Goal: Communication & Community: Answer question/provide support

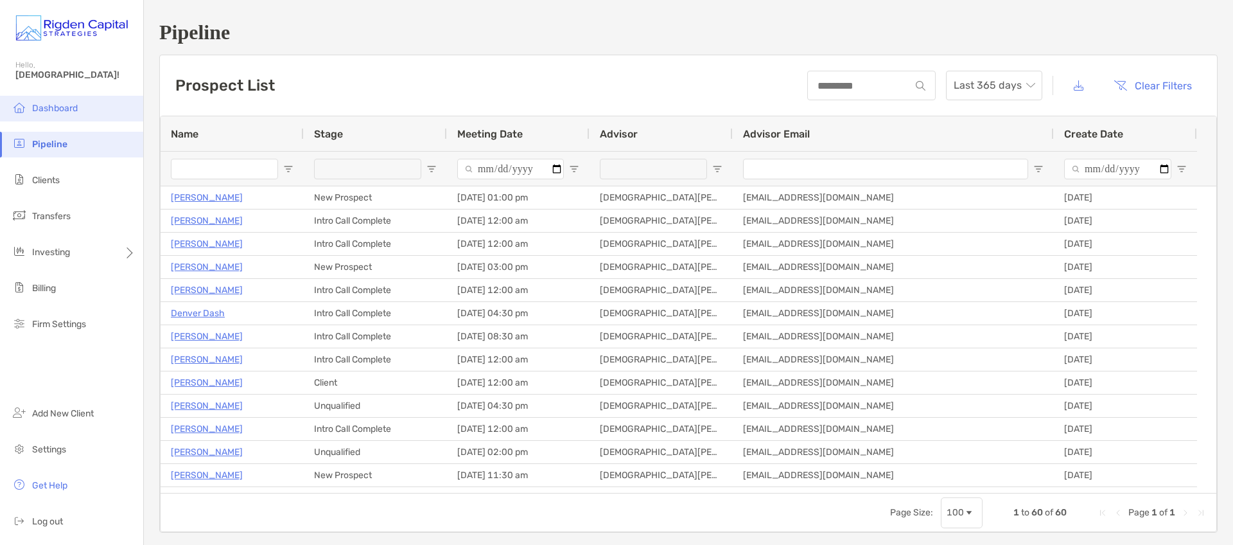
click at [70, 103] on span "Dashboard" at bounding box center [55, 108] width 46 height 11
click at [56, 106] on span "Dashboard" at bounding box center [55, 108] width 46 height 11
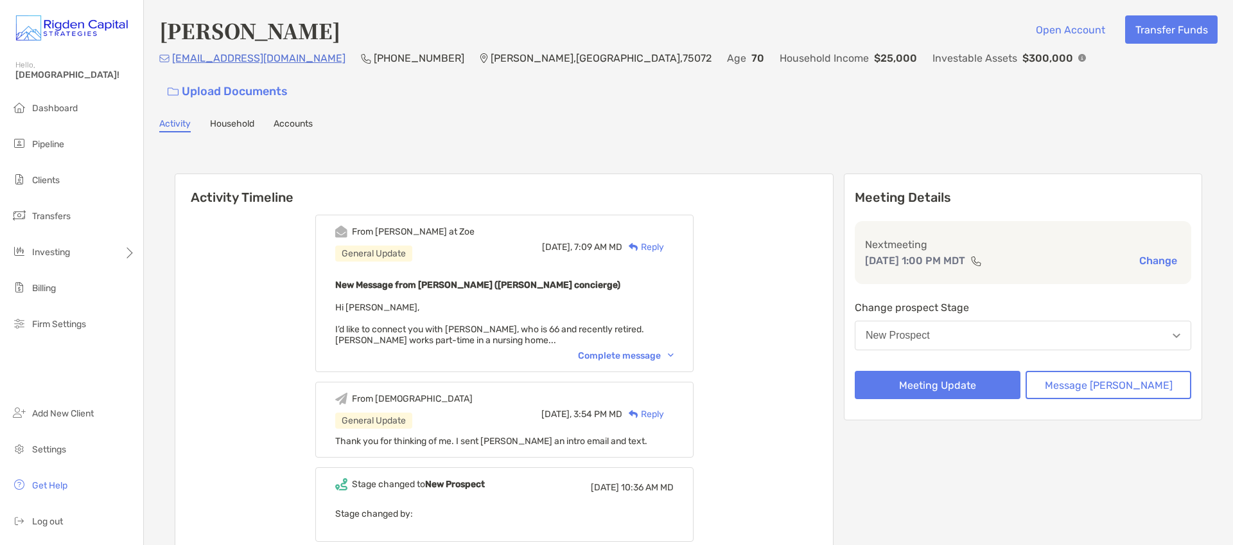
click at [664, 240] on div "Reply" at bounding box center [643, 246] width 42 height 13
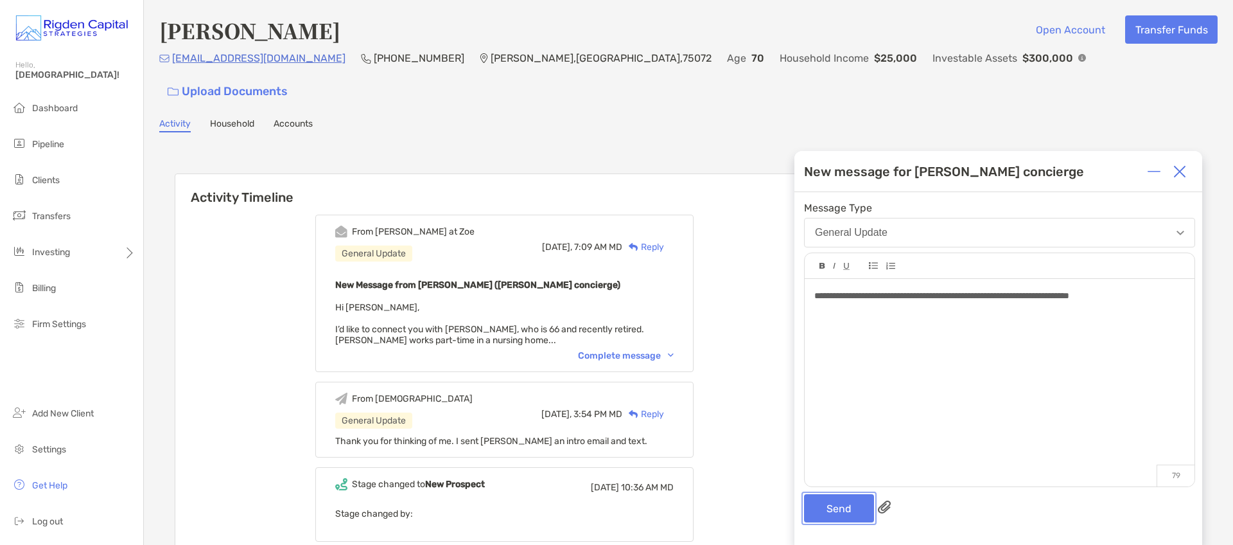
click at [855, 513] on button "Send" at bounding box center [839, 508] width 70 height 28
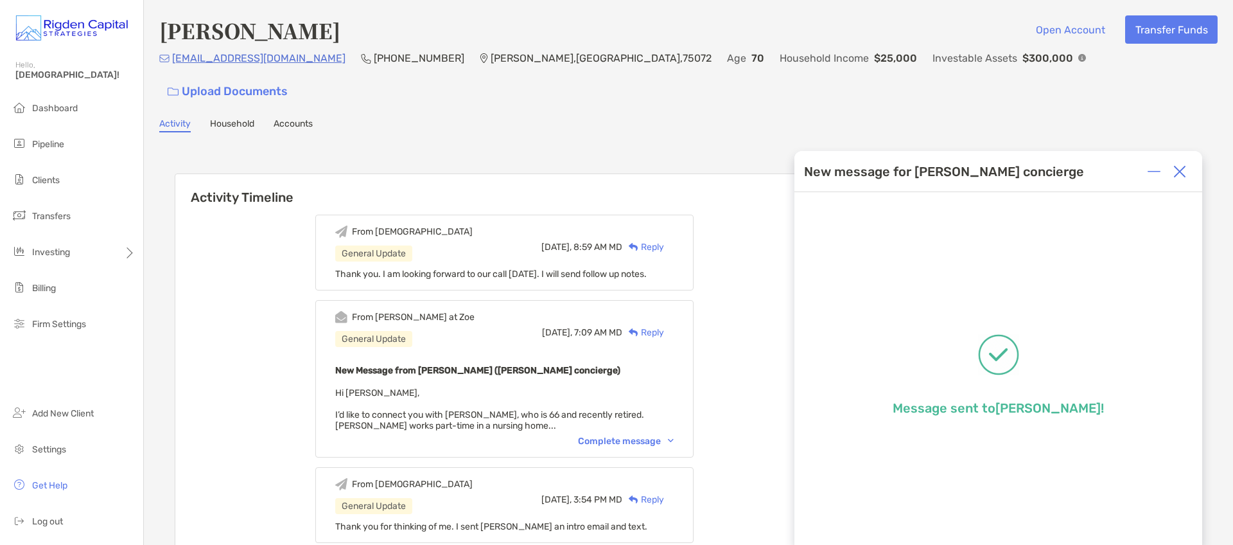
click at [1180, 171] on img at bounding box center [1179, 171] width 13 height 13
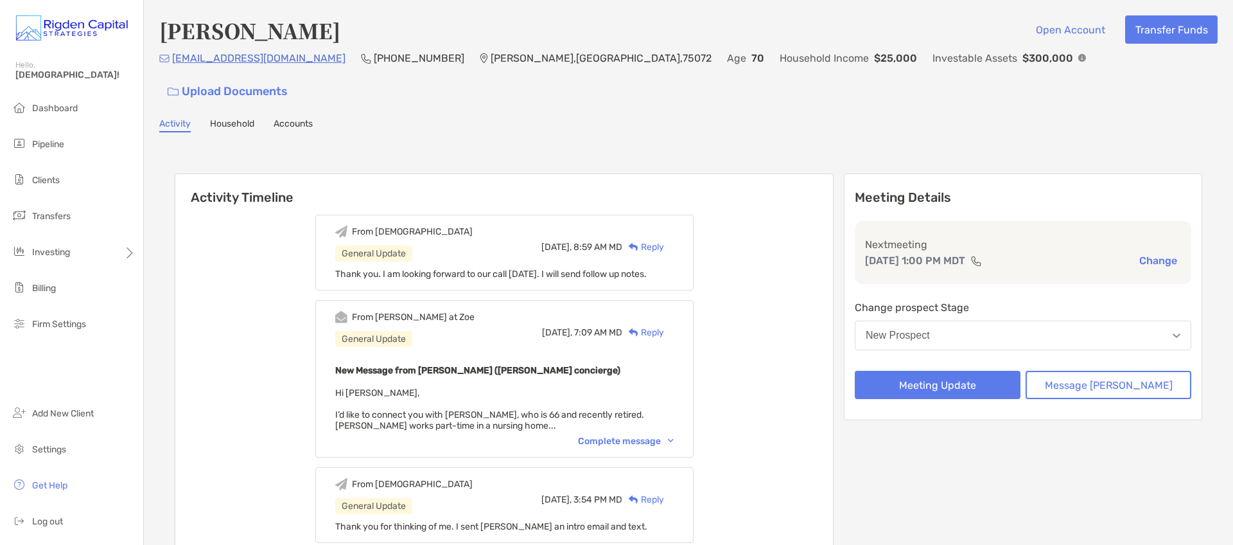
click at [868, 145] on div "Activity Timeline From [DEMOGRAPHIC_DATA] General Update [DATE], 8:59 AM MD Rep…" at bounding box center [688, 451] width 1058 height 613
